Goal: Information Seeking & Learning: Find specific fact

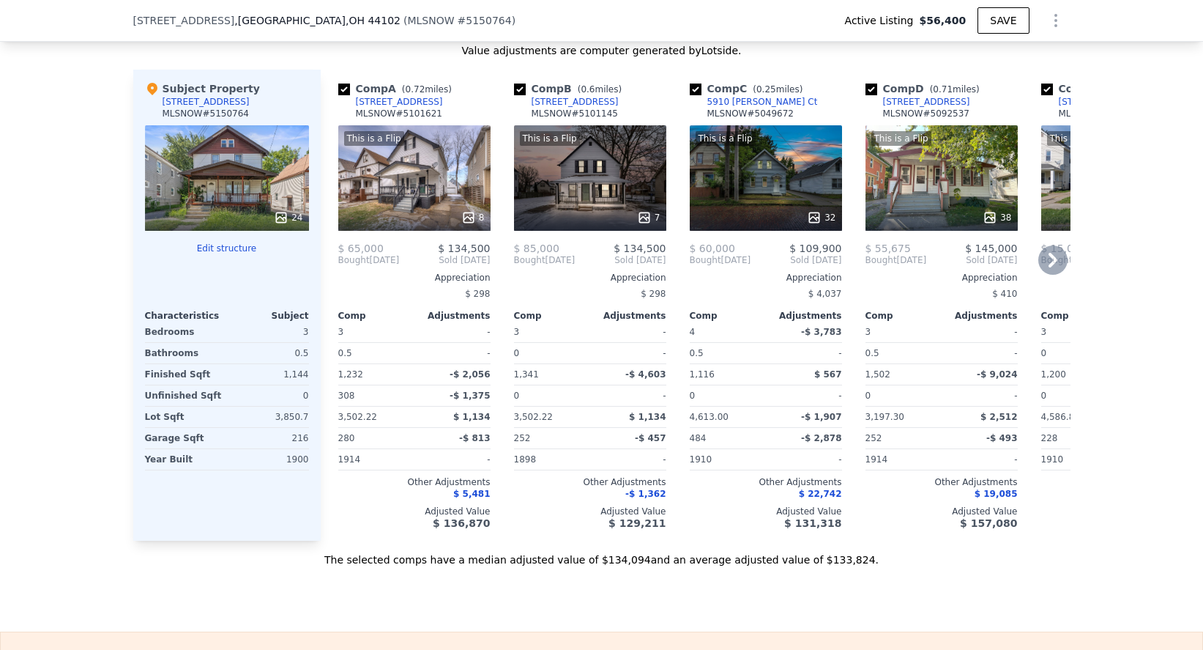
click at [341, 95] on input "checkbox" at bounding box center [344, 90] width 12 height 12
checkbox input "false"
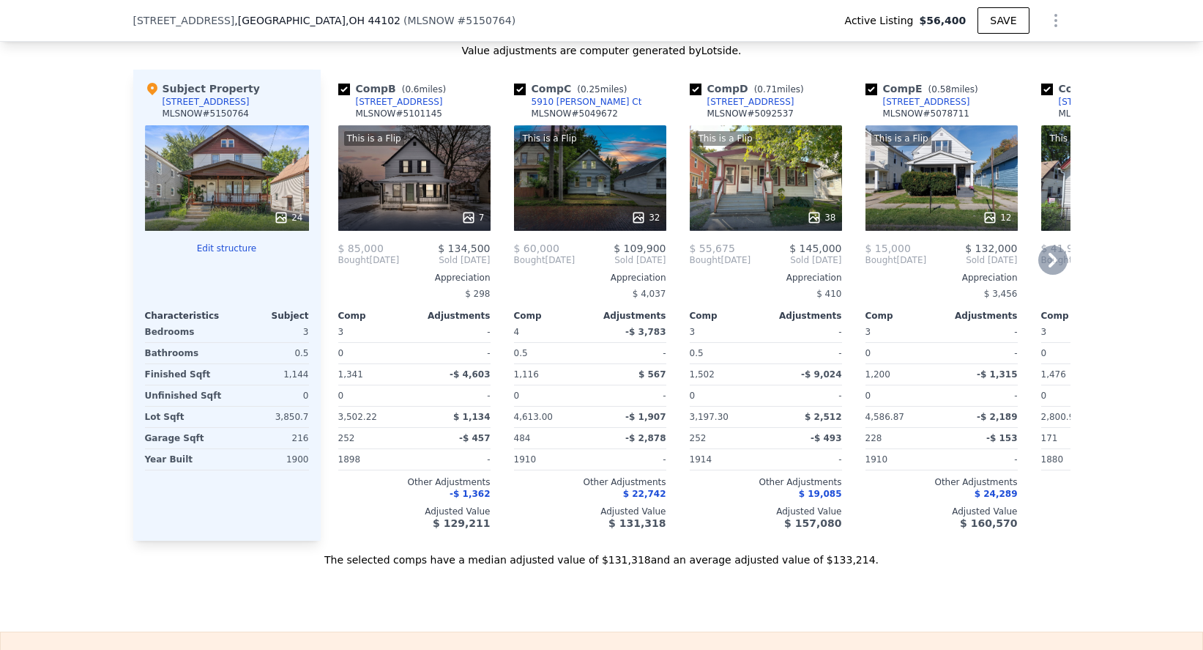
click at [695, 95] on input "checkbox" at bounding box center [696, 90] width 12 height 12
checkbox input "false"
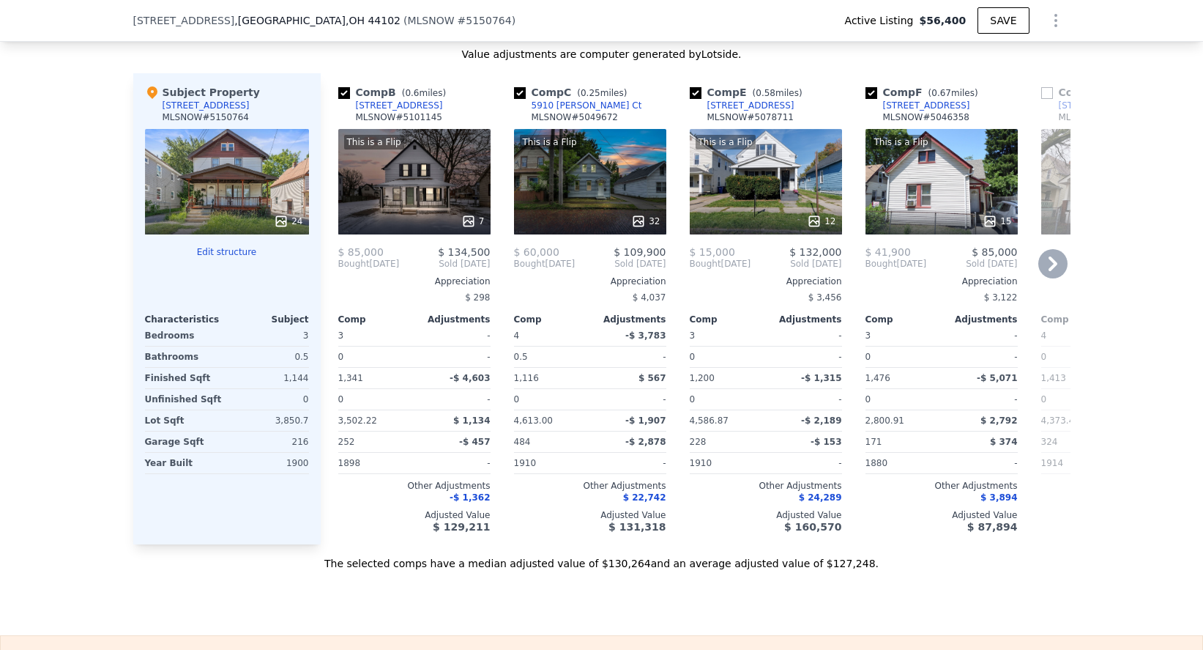
click at [871, 99] on input "checkbox" at bounding box center [872, 93] width 12 height 12
checkbox input "false"
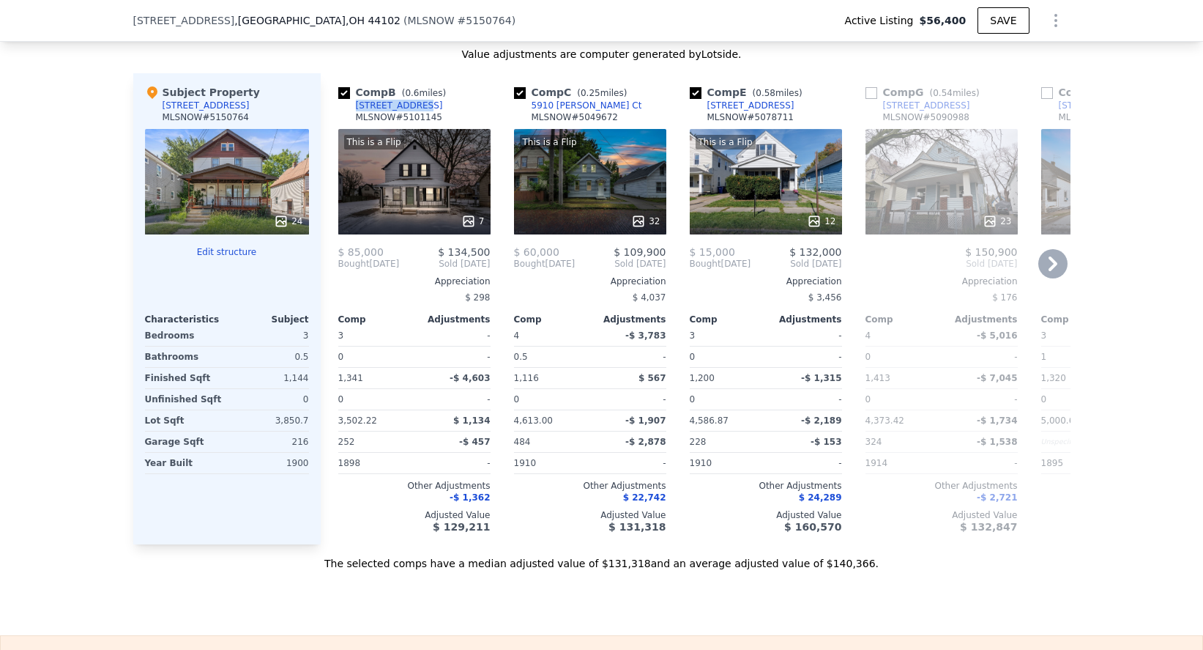
drag, startPoint x: 426, startPoint y: 119, endPoint x: 356, endPoint y: 116, distance: 70.4
click at [356, 116] on div "Comp B ( 0.6 miles) 3552 W 45th St MLSNOW # 5101145" at bounding box center [414, 107] width 152 height 44
copy div "[STREET_ADDRESS]"
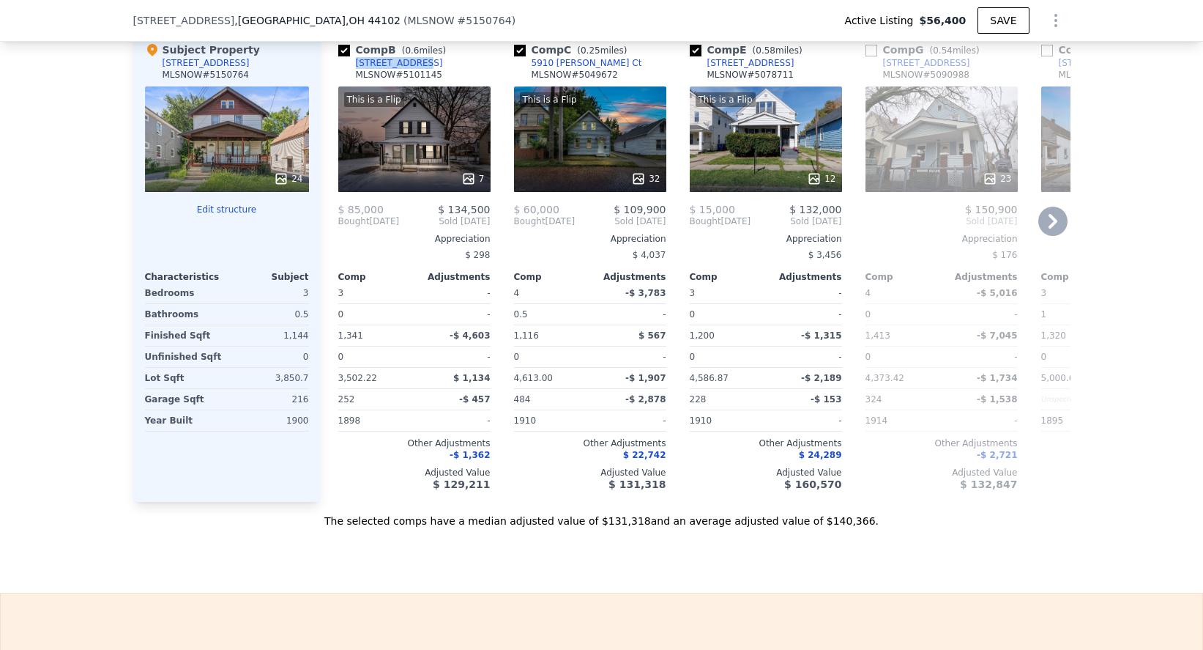
scroll to position [1674, 0]
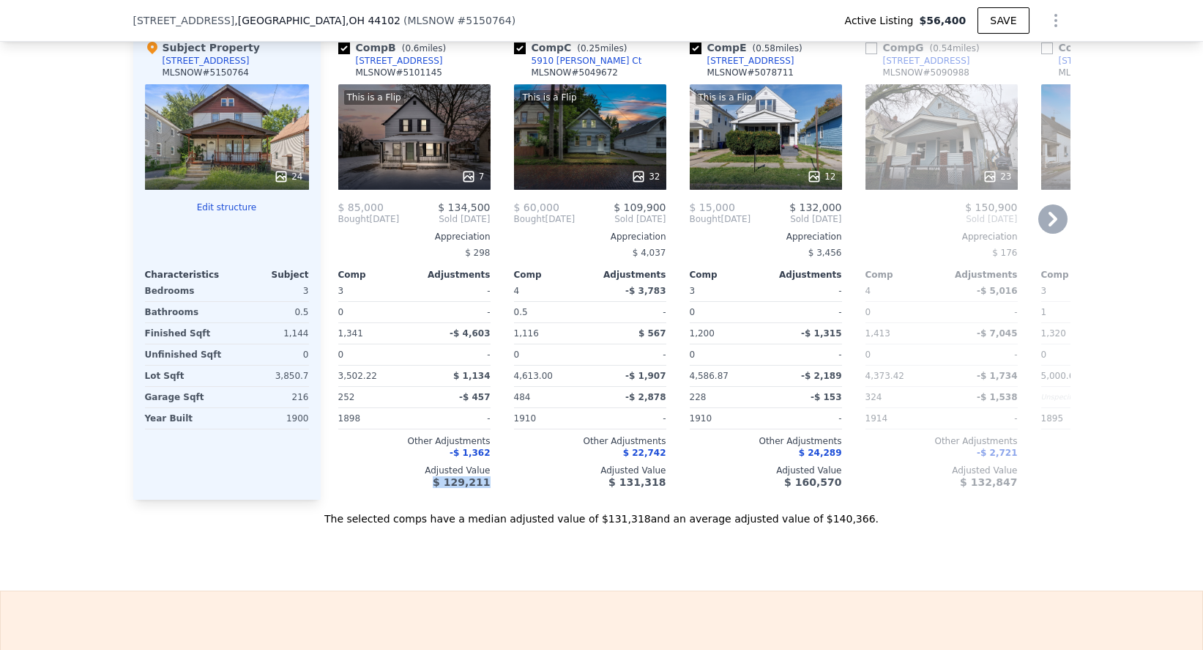
drag, startPoint x: 494, startPoint y: 495, endPoint x: 442, endPoint y: 497, distance: 52.1
click at [442, 497] on div "Comp B ( 0.6 miles) 3552 W 45th St MLSNOW # 5101145 This is a Flip 7 $ 85,000 $…" at bounding box center [415, 264] width 164 height 471
copy span "$ 129,211"
drag, startPoint x: 602, startPoint y: 70, endPoint x: 595, endPoint y: 75, distance: 8.4
click at [595, 75] on div "Comp C ( 0.25 miles) 5910 Gilbert Ct MLSNOW # 5049672" at bounding box center [590, 62] width 152 height 44
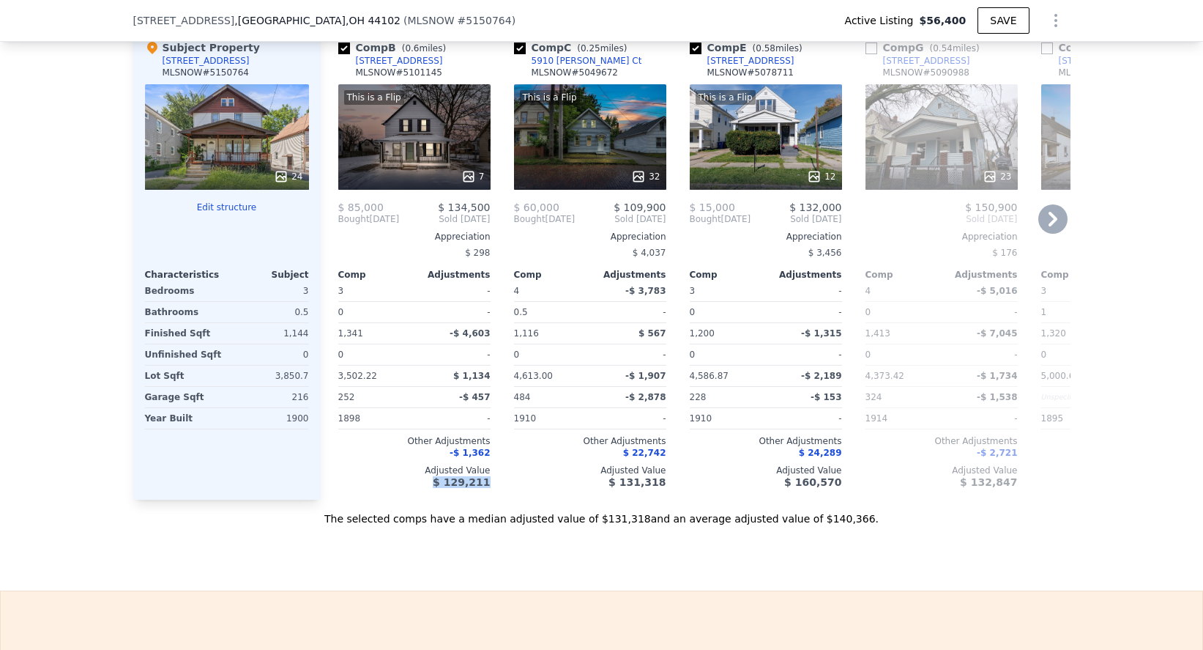
copy div "5910 [PERSON_NAME] Ct"
drag, startPoint x: 795, startPoint y: 74, endPoint x: 708, endPoint y: 75, distance: 87.2
click at [708, 75] on div "Comp E ( 0.58 miles) 7124 Brinsmade Ave MLSNOW # 5078711" at bounding box center [766, 62] width 152 height 44
click at [812, 76] on div "Comp E ( 0.58 miles) 7124 Brinsmade Ave MLSNOW # 5078711" at bounding box center [766, 62] width 152 height 44
drag, startPoint x: 708, startPoint y: 73, endPoint x: 721, endPoint y: 73, distance: 13.2
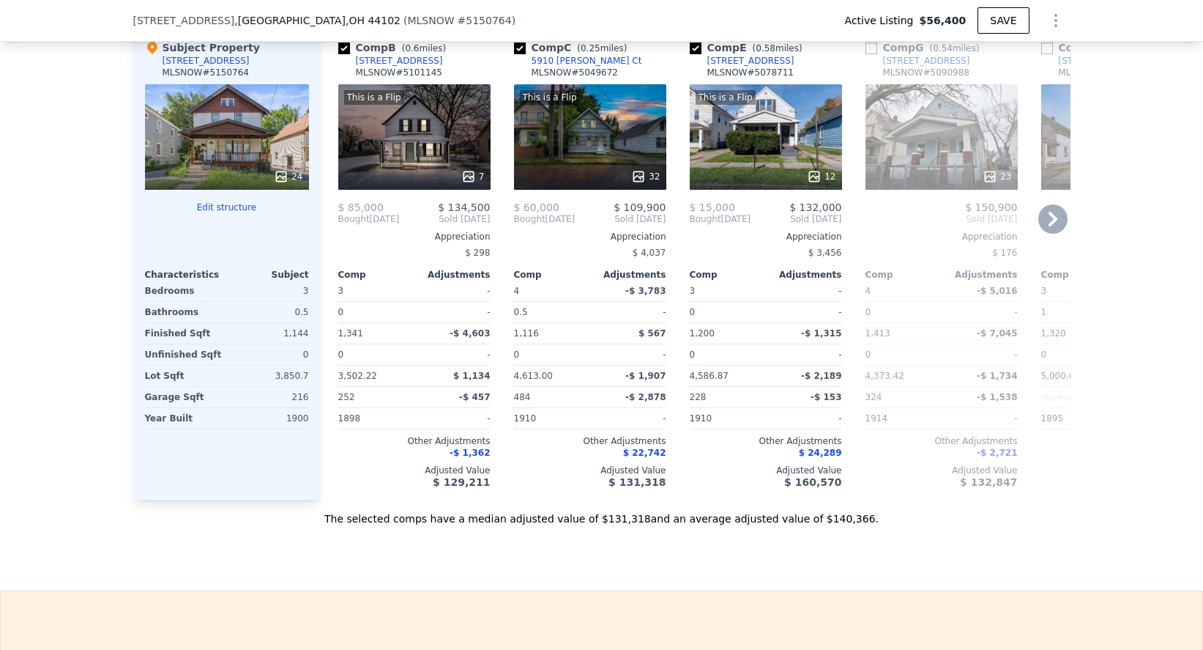
click at [814, 64] on div "Comp E ( 0.58 miles) 7124 Brinsmade Ave MLSNOW # 5078711" at bounding box center [766, 62] width 152 height 44
click at [820, 68] on div "Comp E ( 0.58 miles) 7124 Brinsmade Ave MLSNOW # 5078711" at bounding box center [766, 62] width 152 height 44
drag, startPoint x: 806, startPoint y: 75, endPoint x: 796, endPoint y: 77, distance: 10.4
click at [796, 77] on div "Comp E ( 0.58 miles) 7124 Brinsmade Ave MLSNOW # 5078711" at bounding box center [766, 62] width 152 height 44
copy div "7124 Brinsmade Ave"
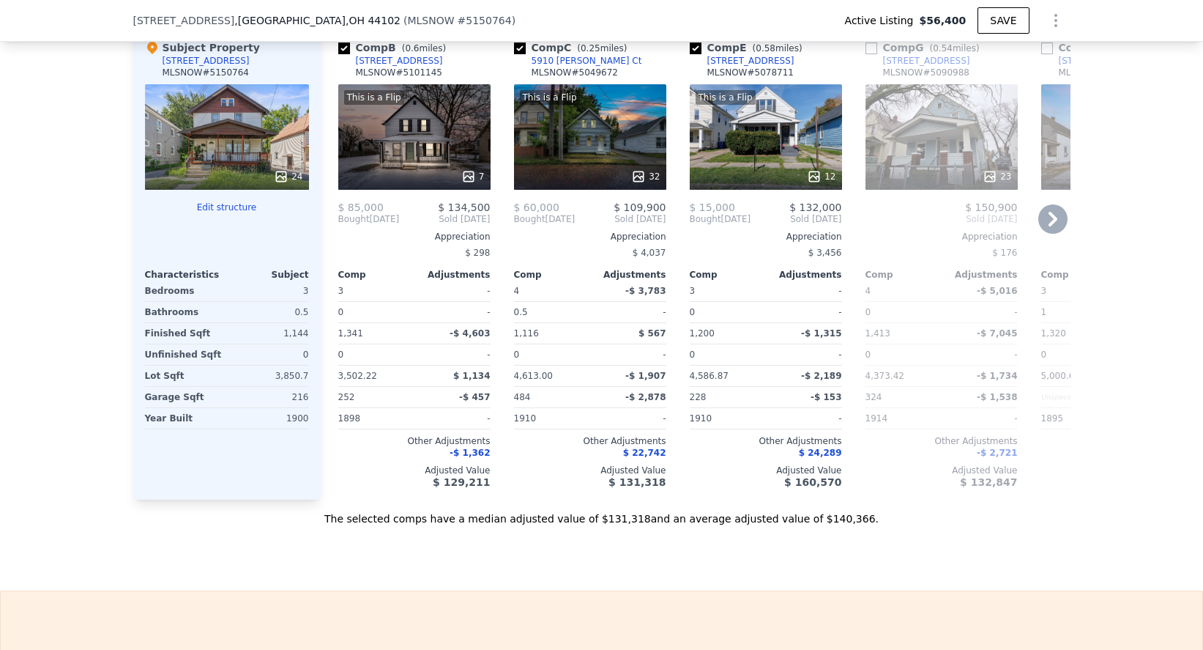
click at [816, 72] on div "Comp E ( 0.58 miles) 7124 Brinsmade Ave MLSNOW # 5078711" at bounding box center [766, 62] width 152 height 44
drag, startPoint x: 791, startPoint y: 79, endPoint x: 700, endPoint y: 73, distance: 91.1
click at [700, 73] on div "Comp E ( 0.58 miles) 7124 Brinsmade Ave MLSNOW # 5078711" at bounding box center [766, 62] width 152 height 44
copy div "7124 Brinsmade Ave"
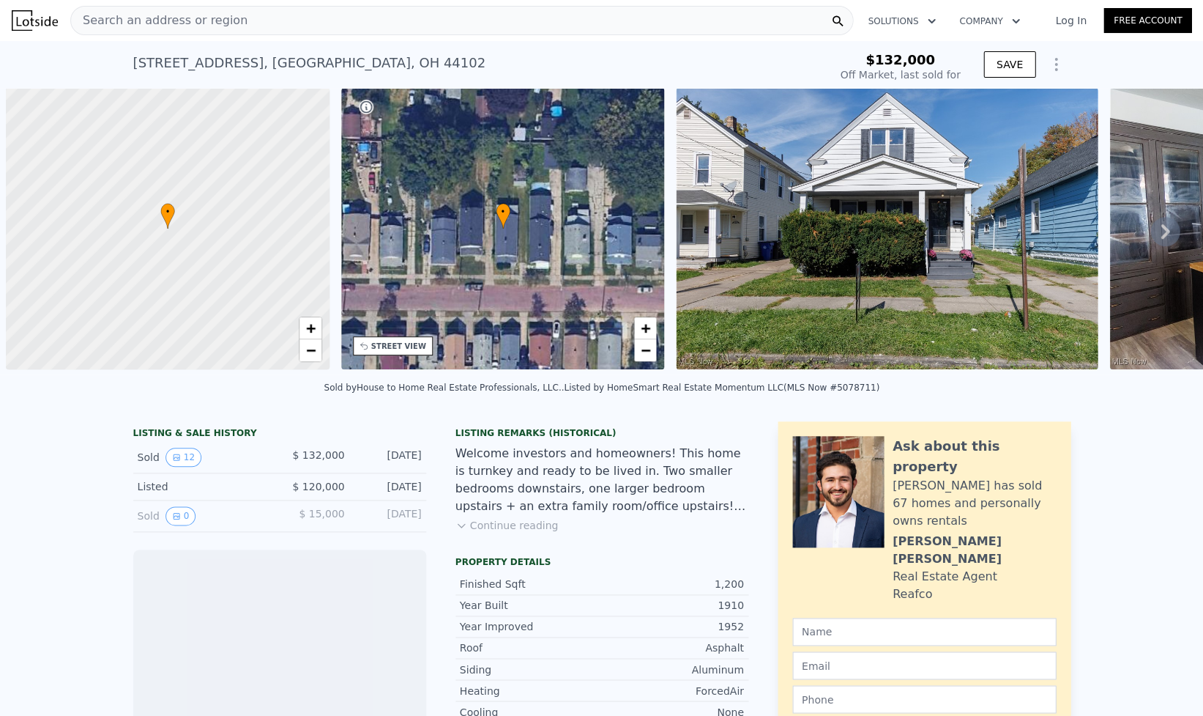
scroll to position [0, 6]
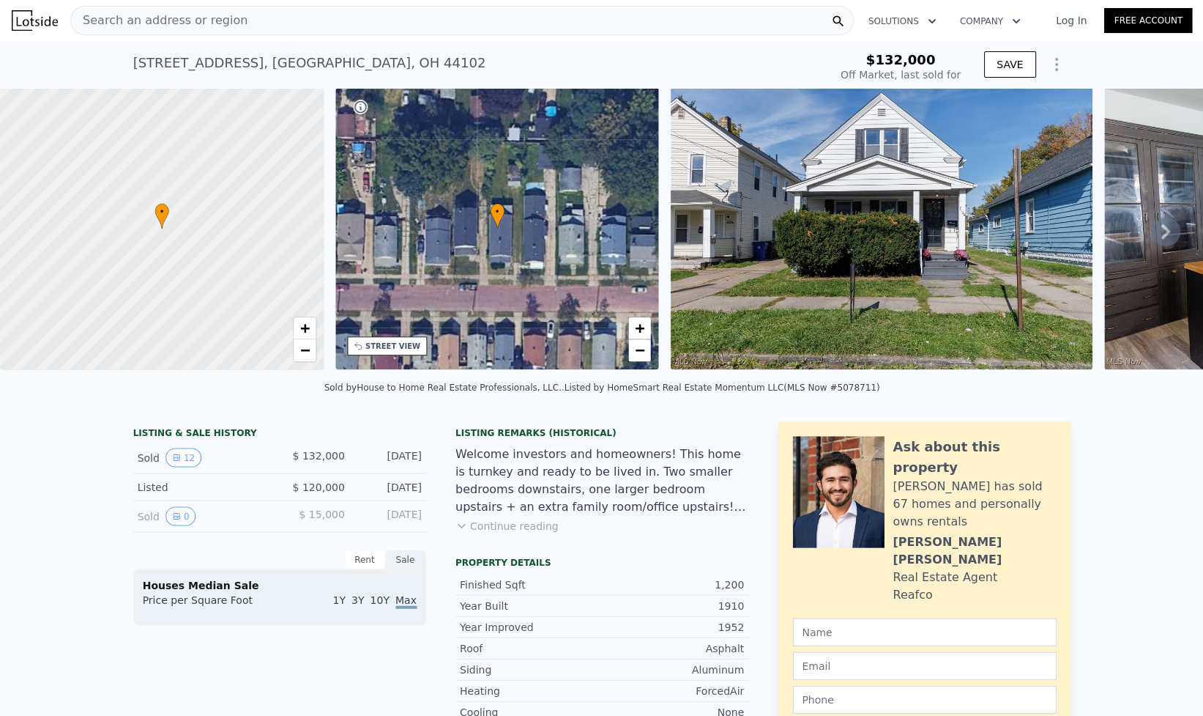
type input "-$ 141,497"
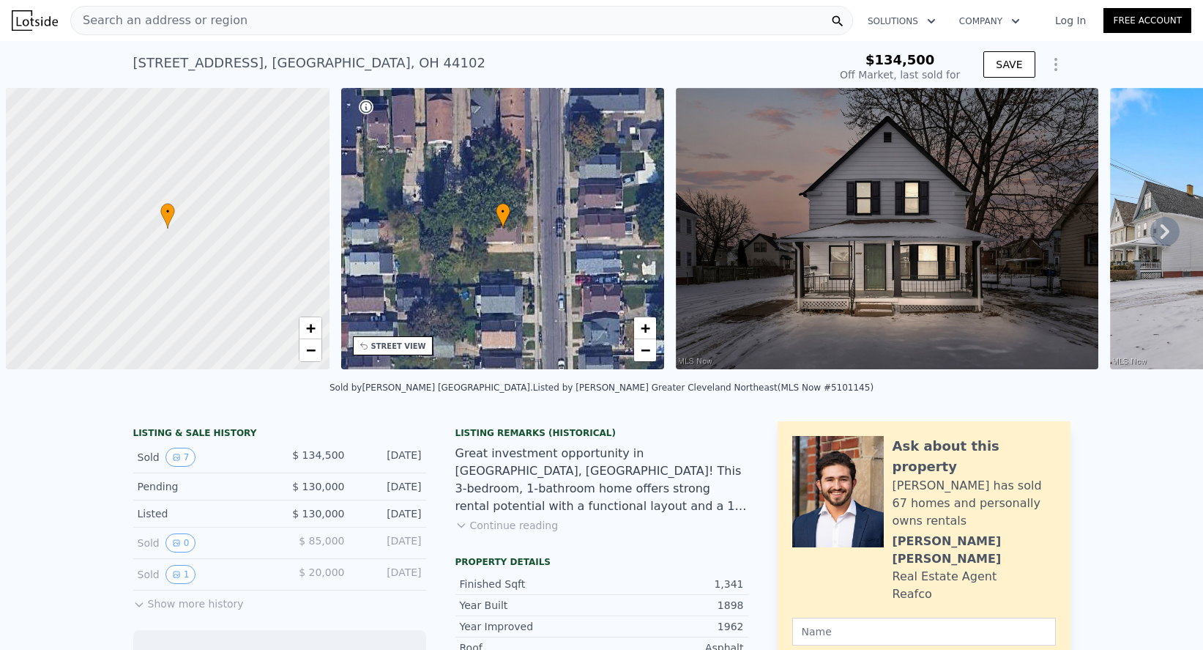
scroll to position [0, 6]
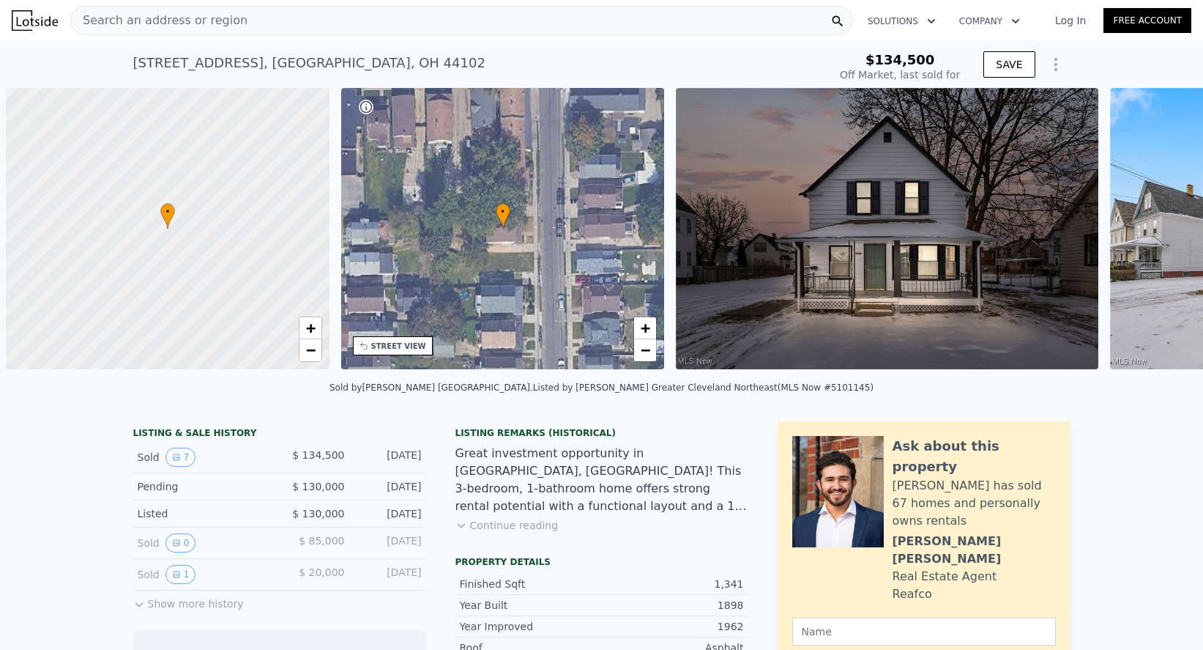
scroll to position [0, 6]
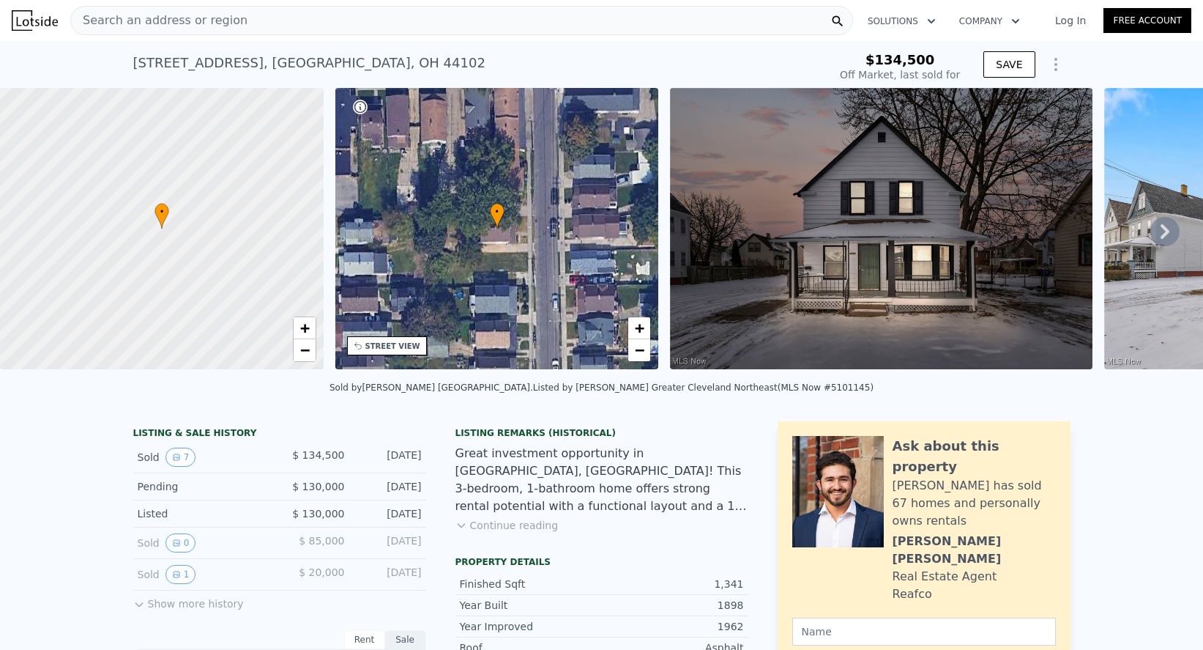
type input "-$ 144,219"
drag, startPoint x: 369, startPoint y: 65, endPoint x: 134, endPoint y: 56, distance: 235.3
click at [134, 56] on div "3552 W 45th St , Cleveland , OH 44102 Sold Apr 2025 for $134,500" at bounding box center [478, 67] width 690 height 41
copy div "3552 W 45th St , Cleveland , OH 44102 Sold Apr 2025 for $134,500"
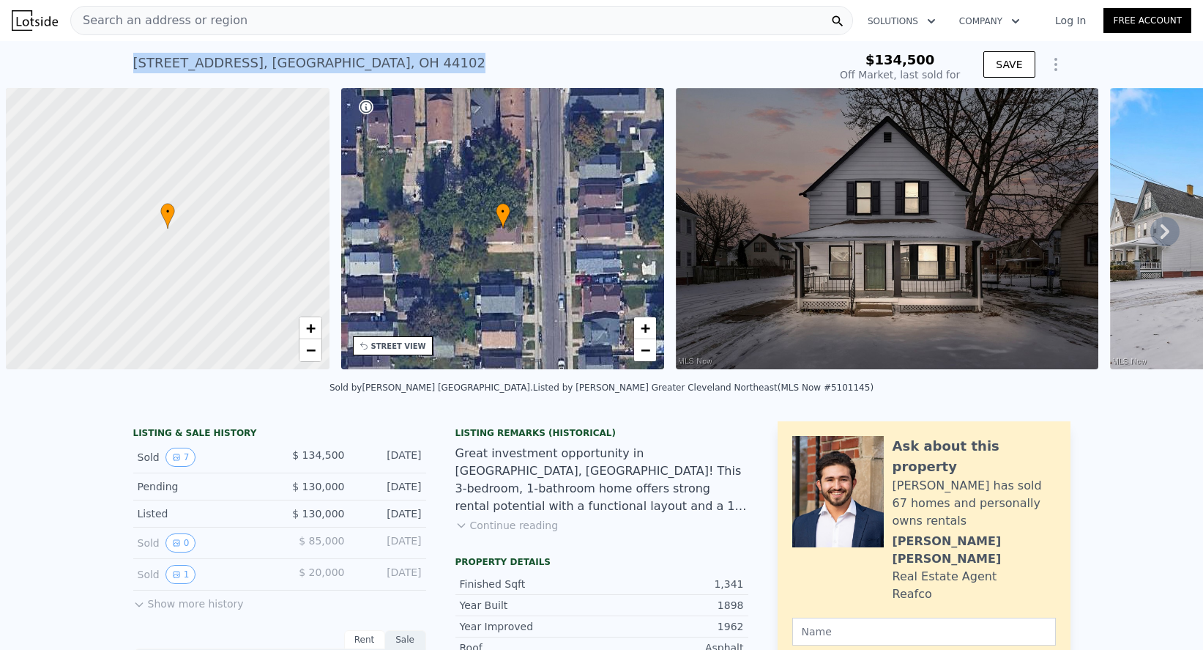
scroll to position [0, 6]
